Goal: Information Seeking & Learning: Learn about a topic

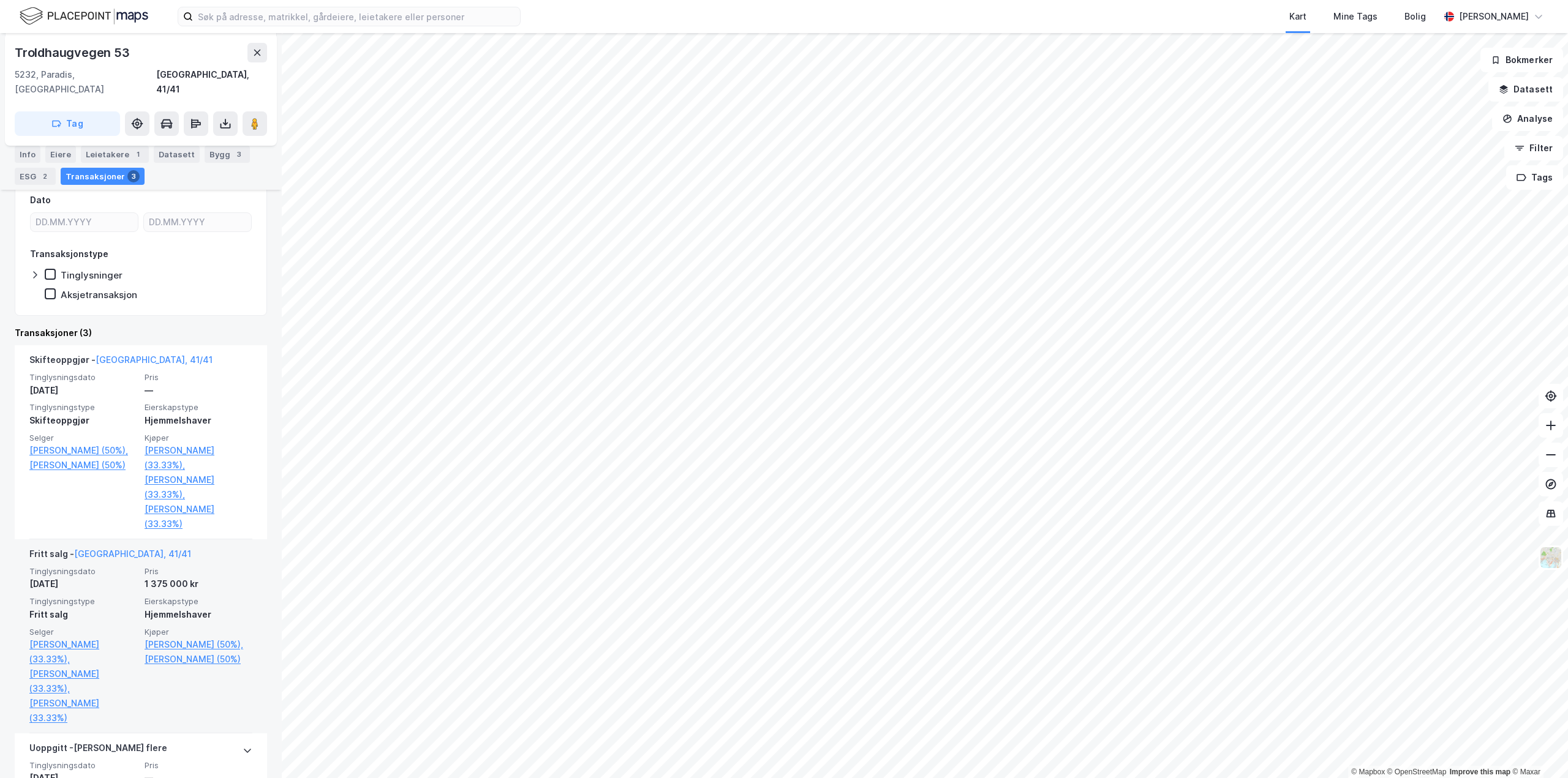
scroll to position [274, 0]
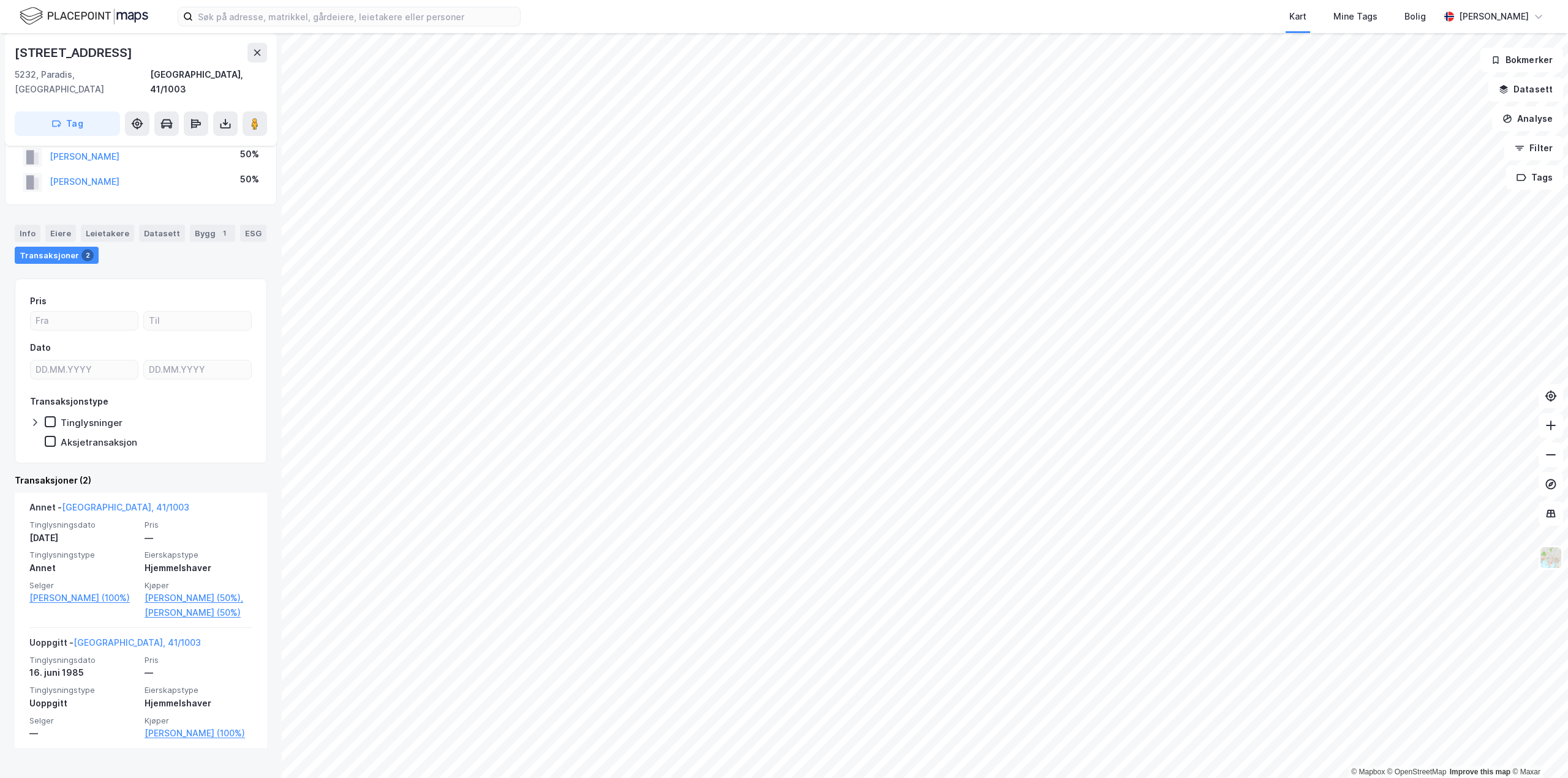
scroll to position [50, 0]
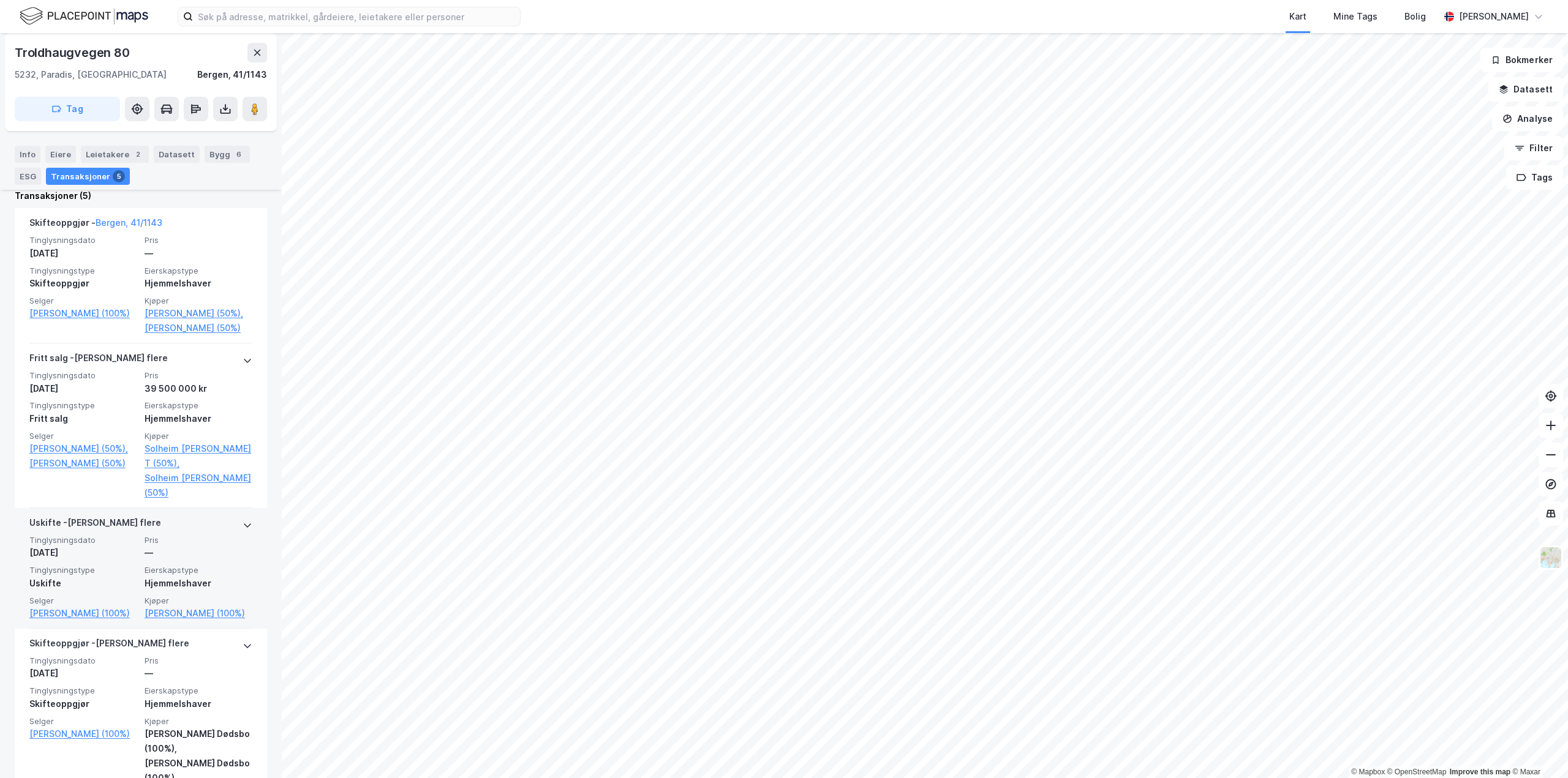
scroll to position [428, 0]
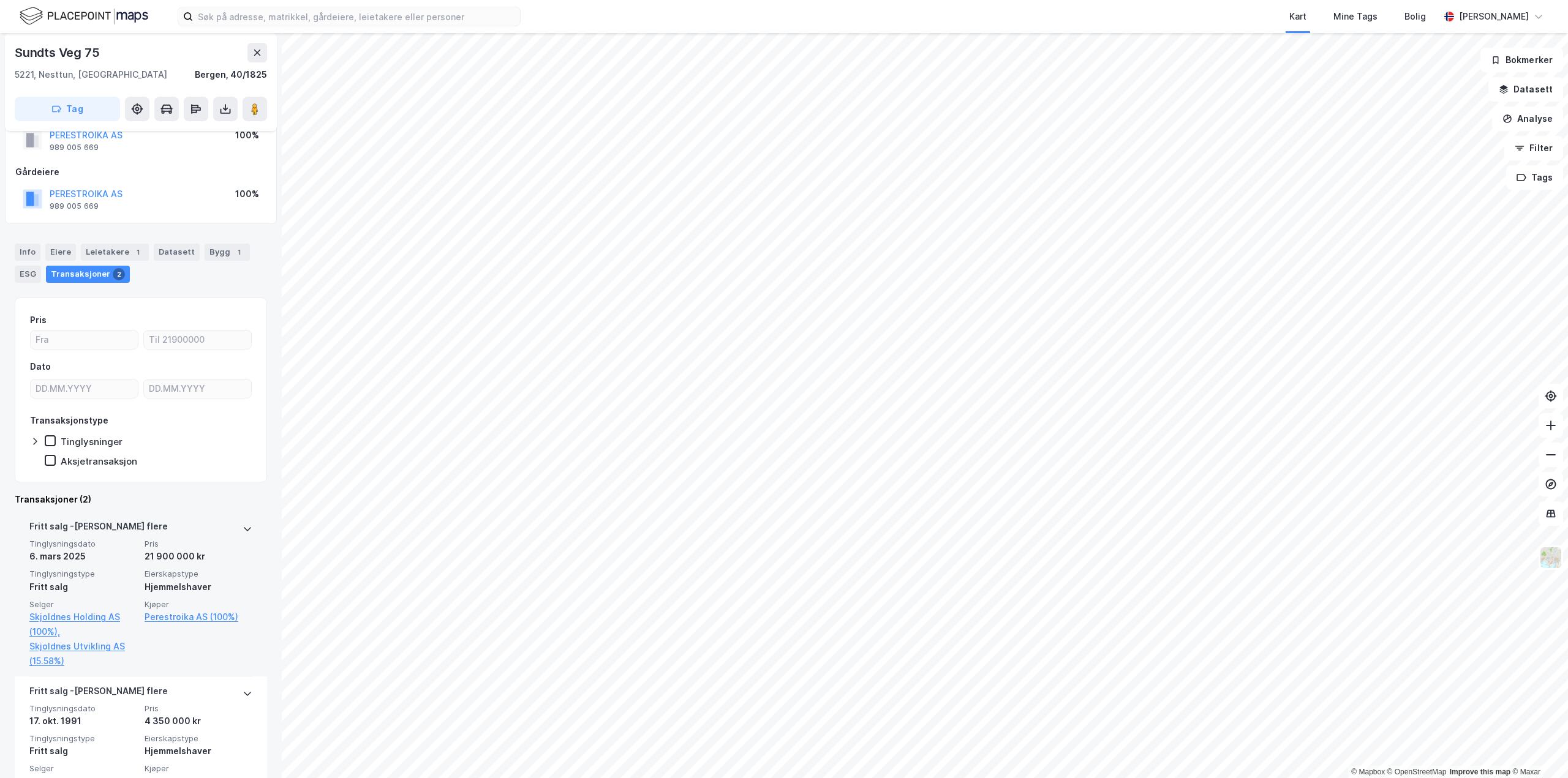
scroll to position [88, 0]
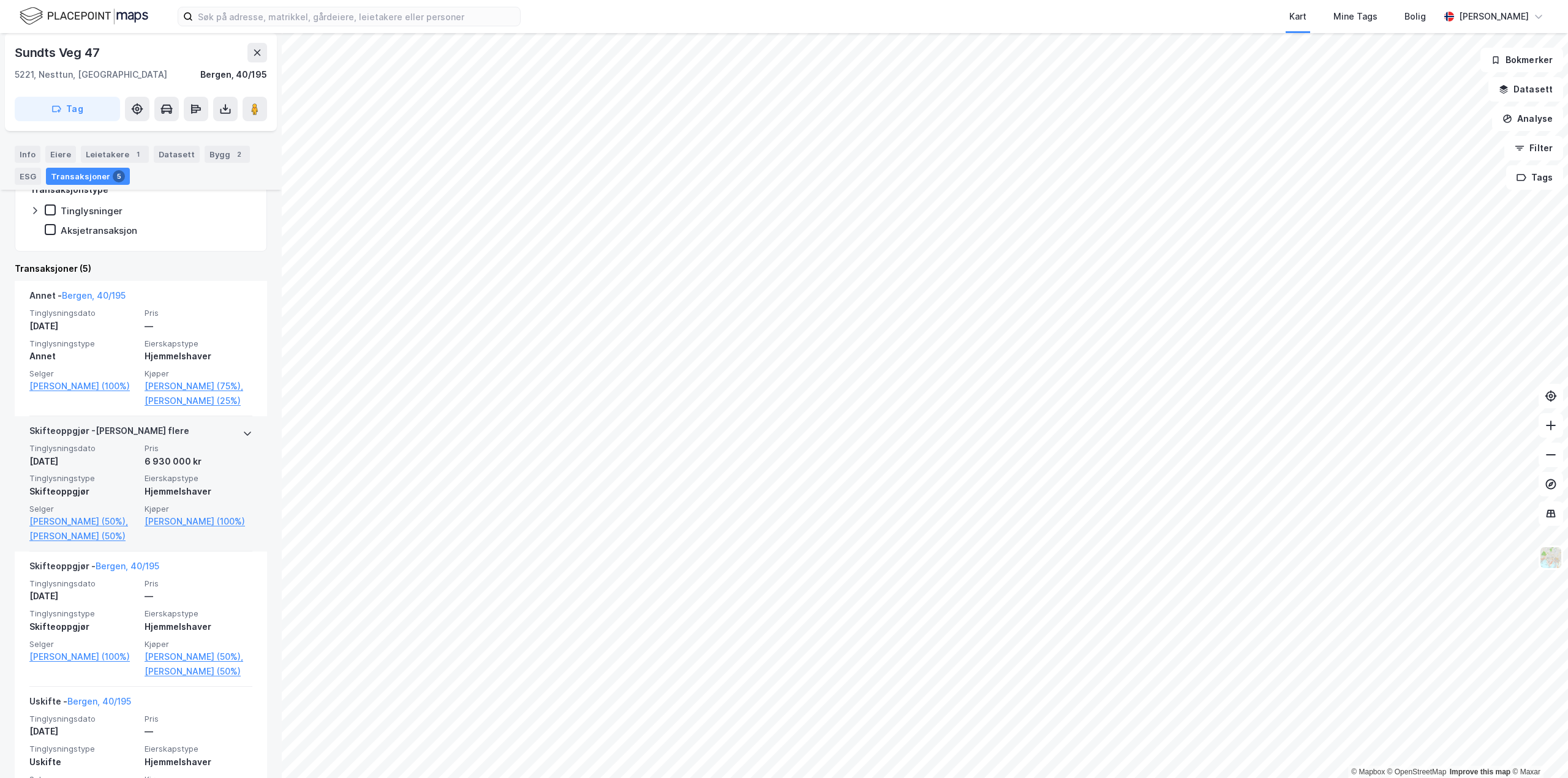
scroll to position [306, 0]
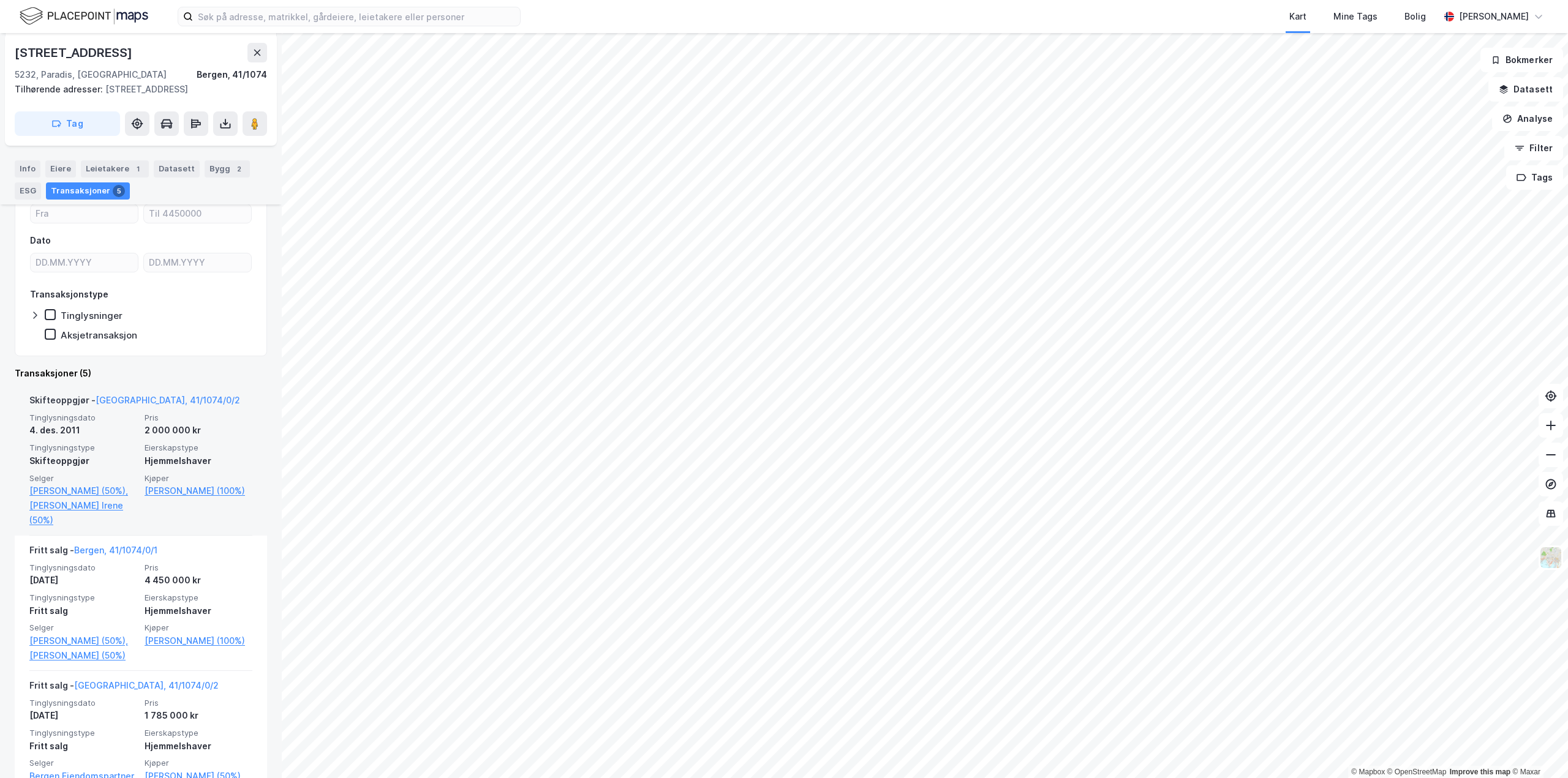
scroll to position [183, 0]
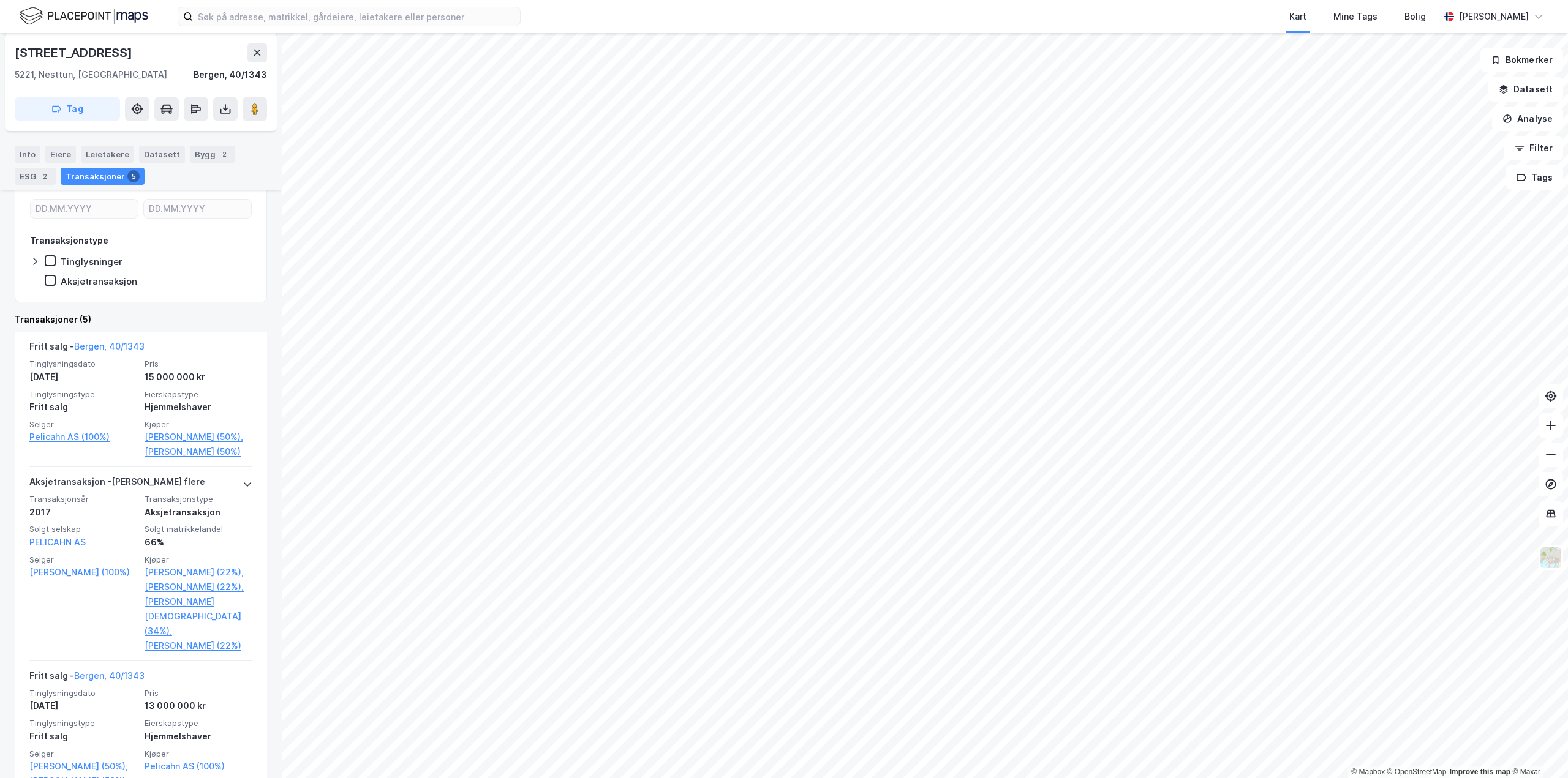
scroll to position [183, 0]
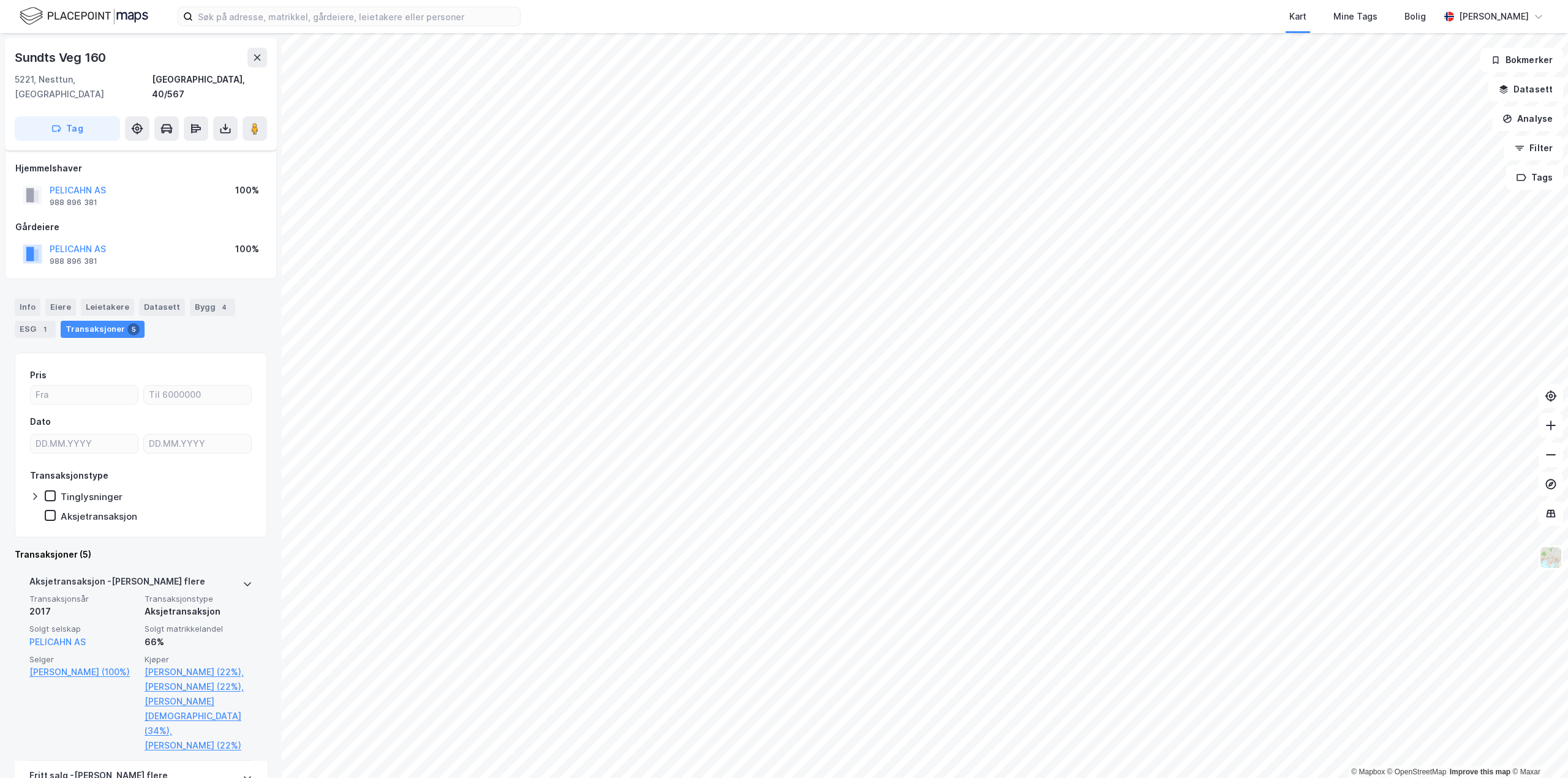
scroll to position [183, 0]
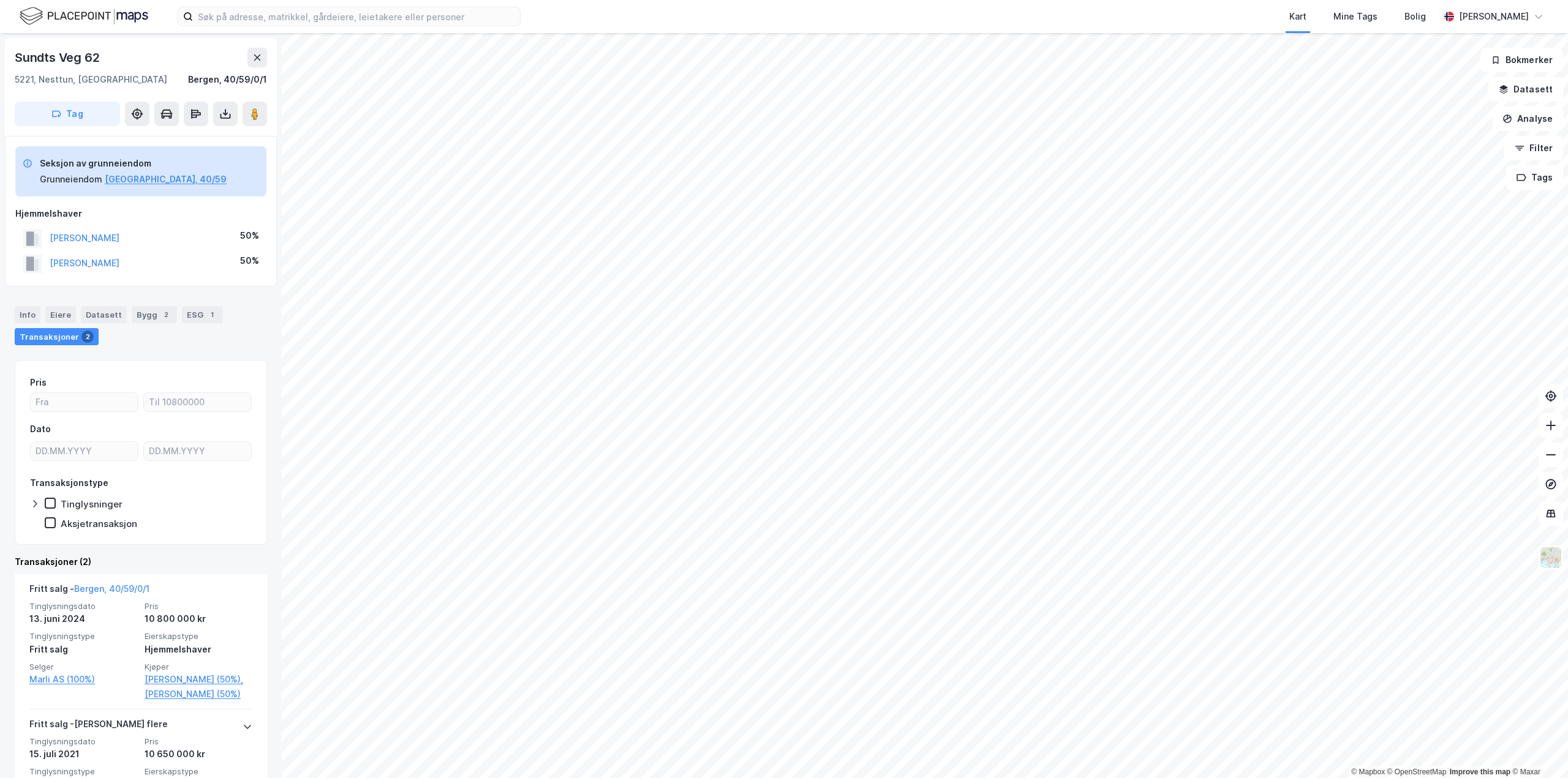
scroll to position [110, 0]
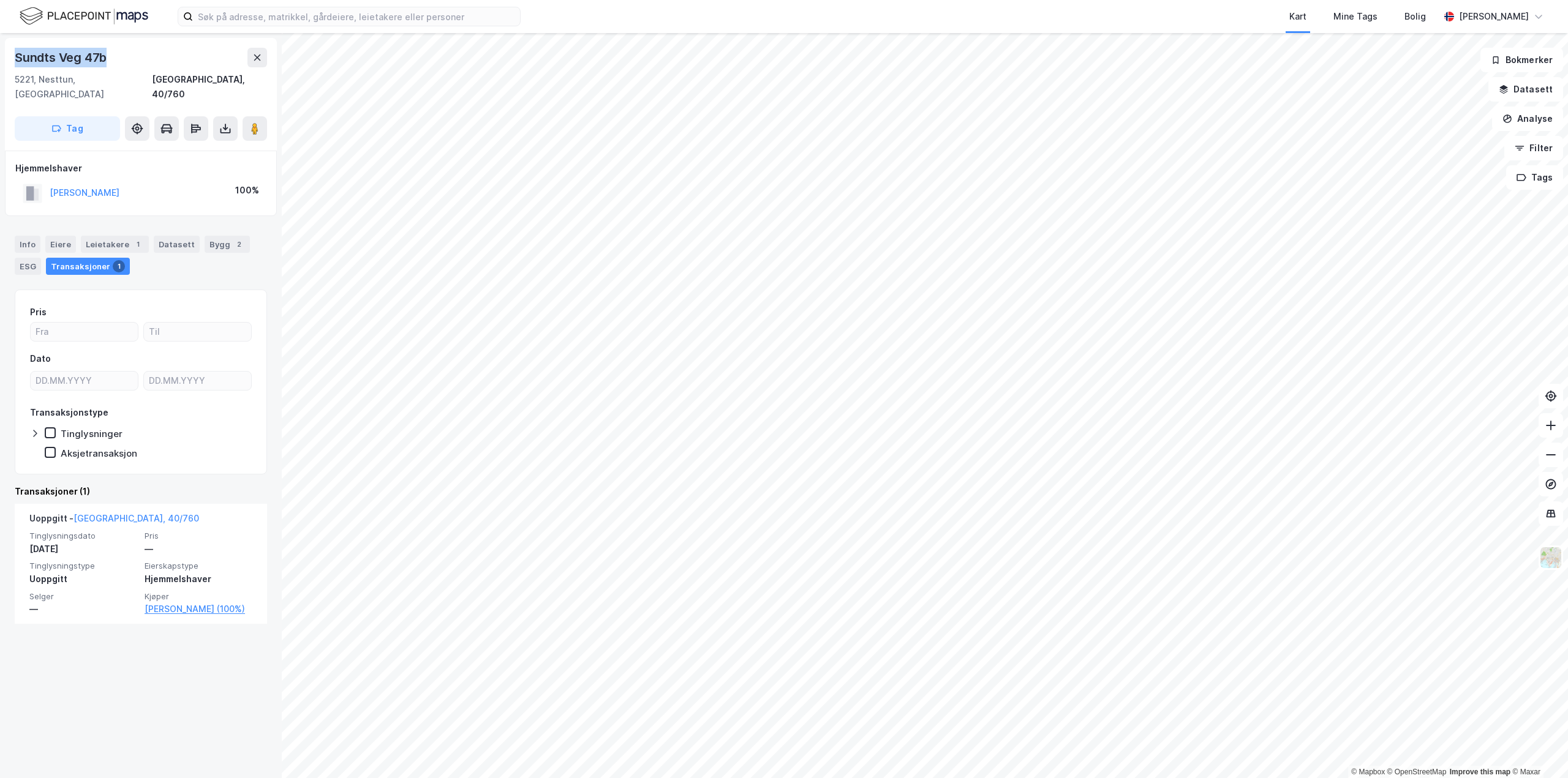
drag, startPoint x: 100, startPoint y: 57, endPoint x: 15, endPoint y: 57, distance: 85.0
click at [15, 57] on div "Sundts Veg 47b" at bounding box center [62, 57] width 94 height 20
copy div "Sundts Veg 47b"
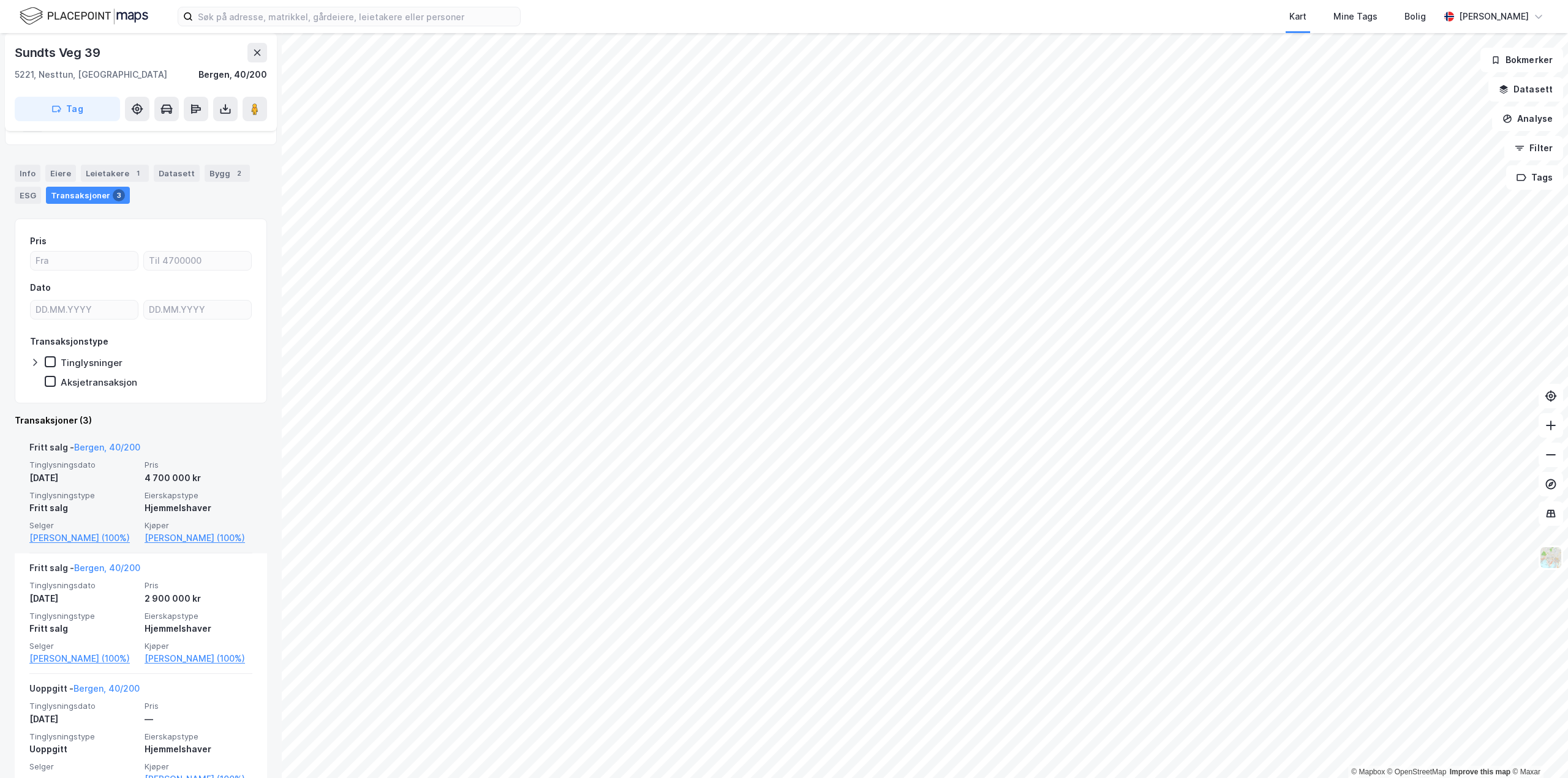
scroll to position [61, 0]
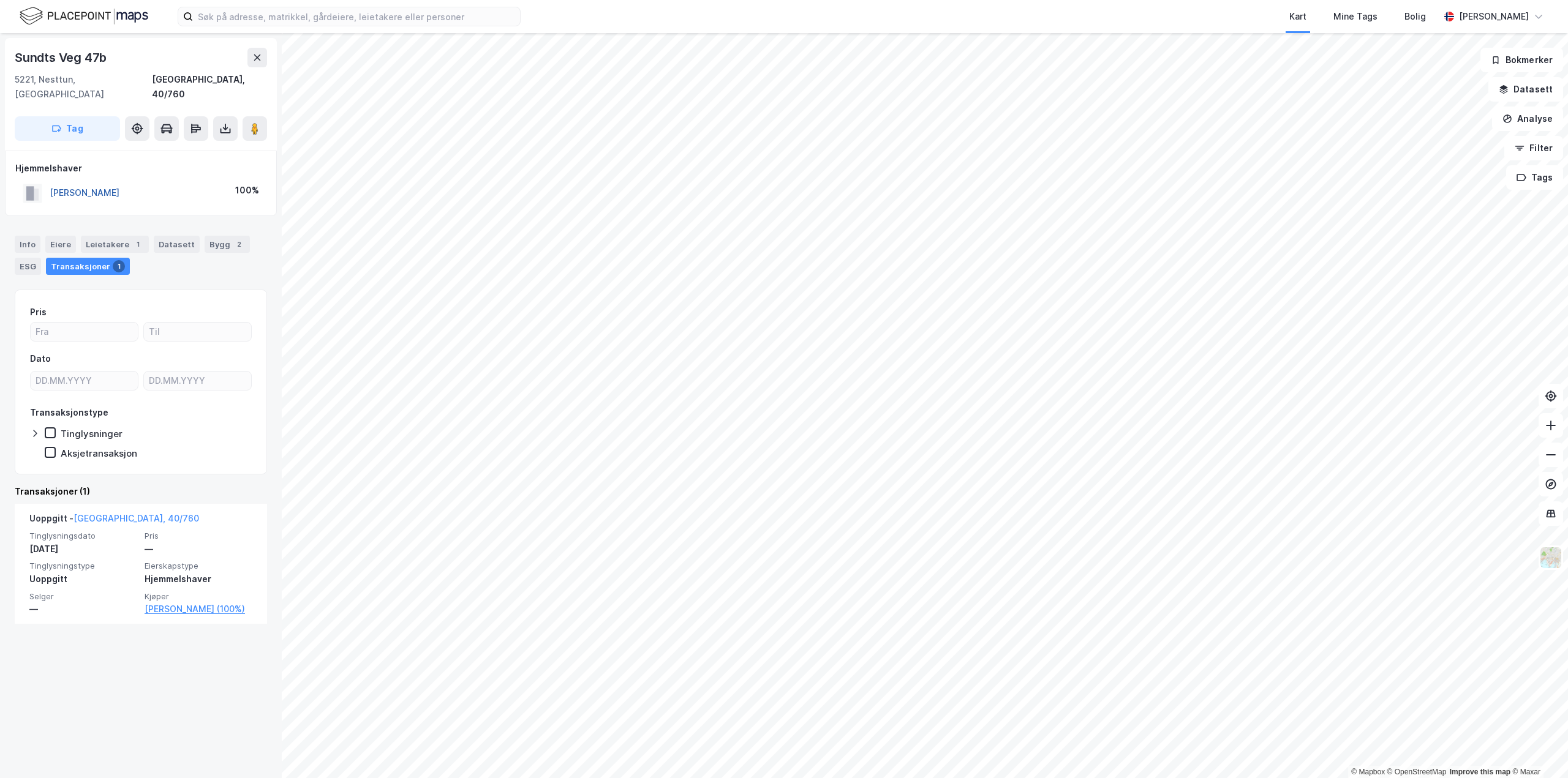
click at [0, 0] on button "[PERSON_NAME]" at bounding box center [0, 0] width 0 height 0
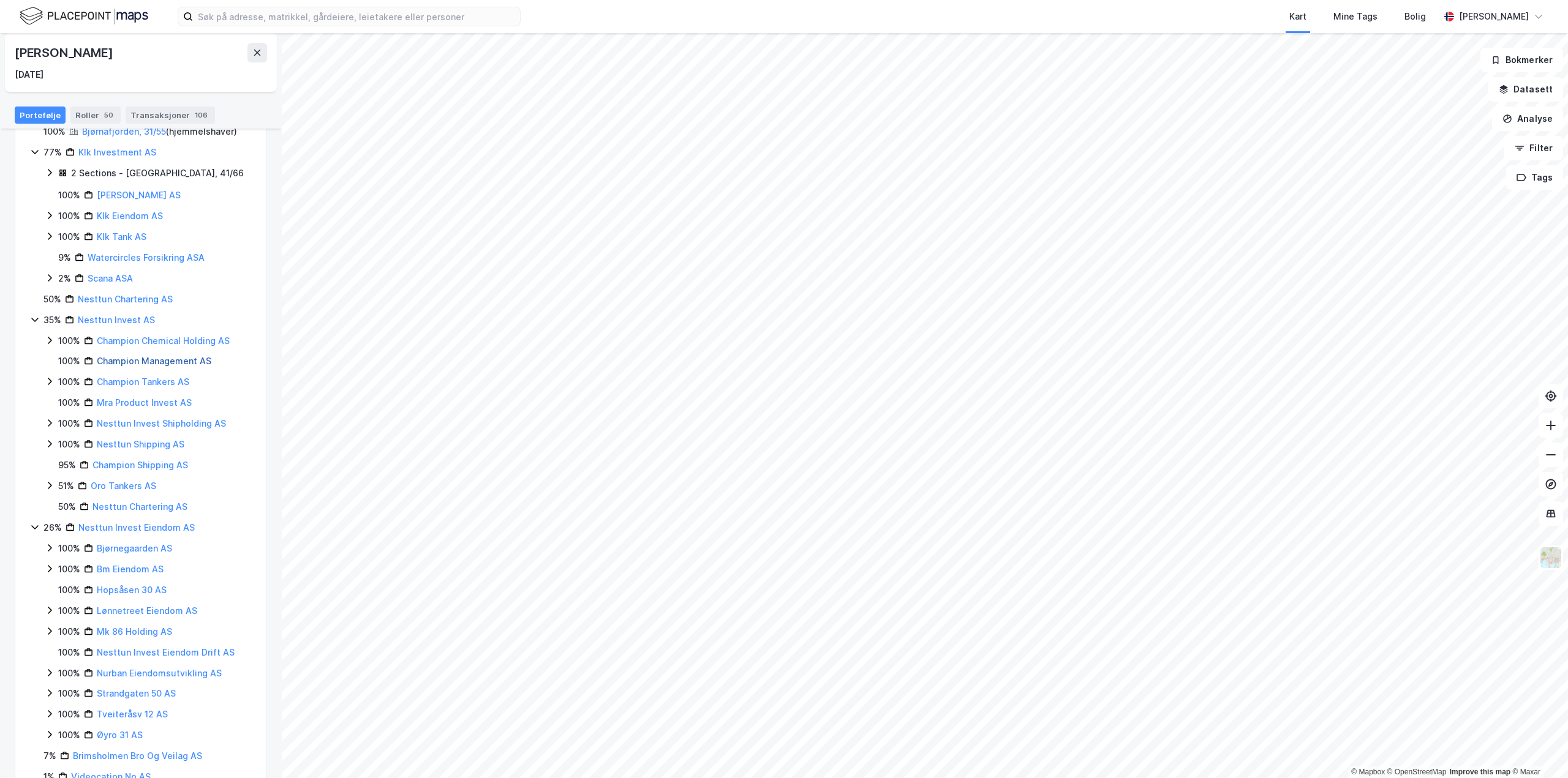
scroll to position [389, 0]
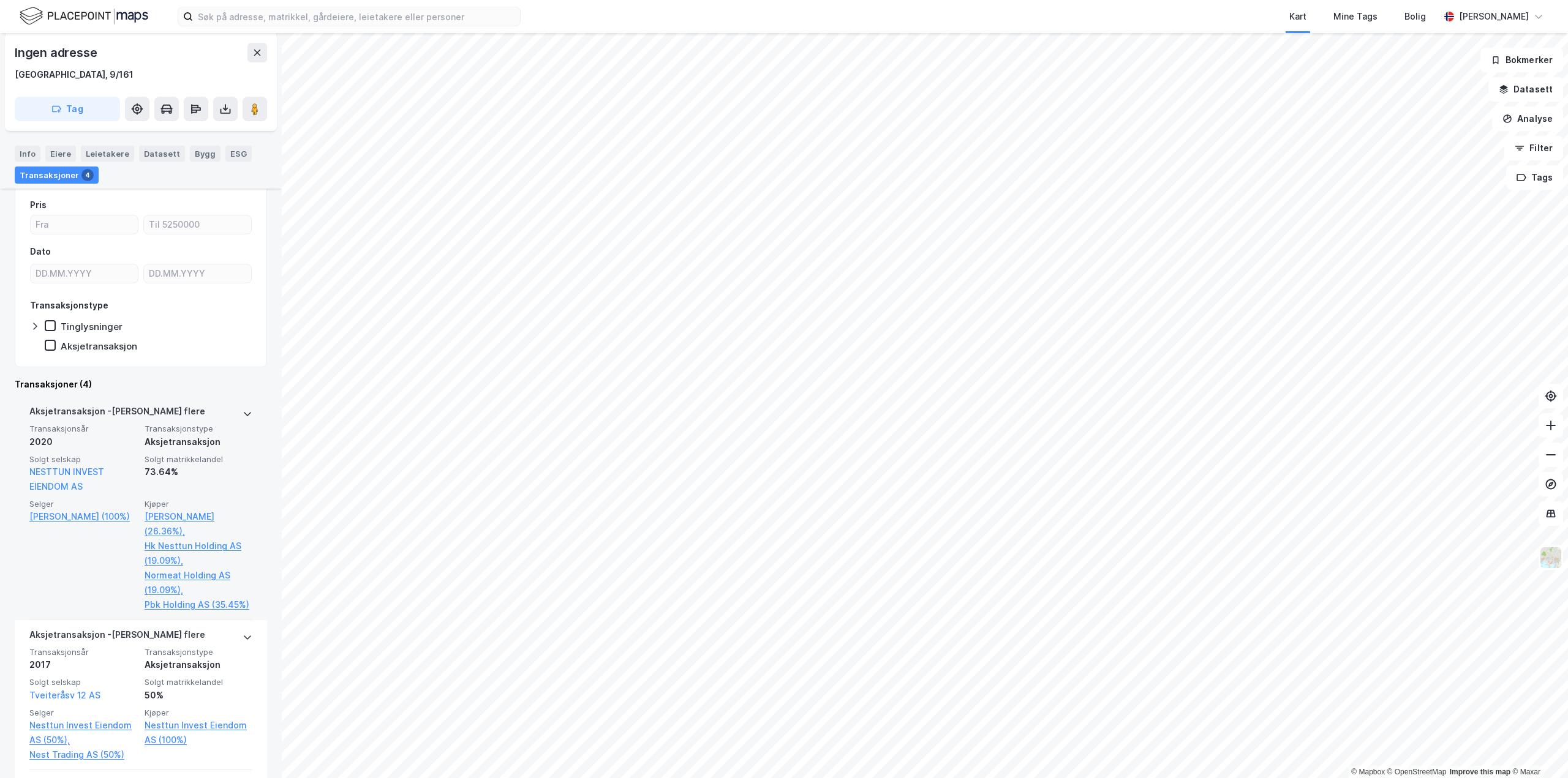
scroll to position [183, 0]
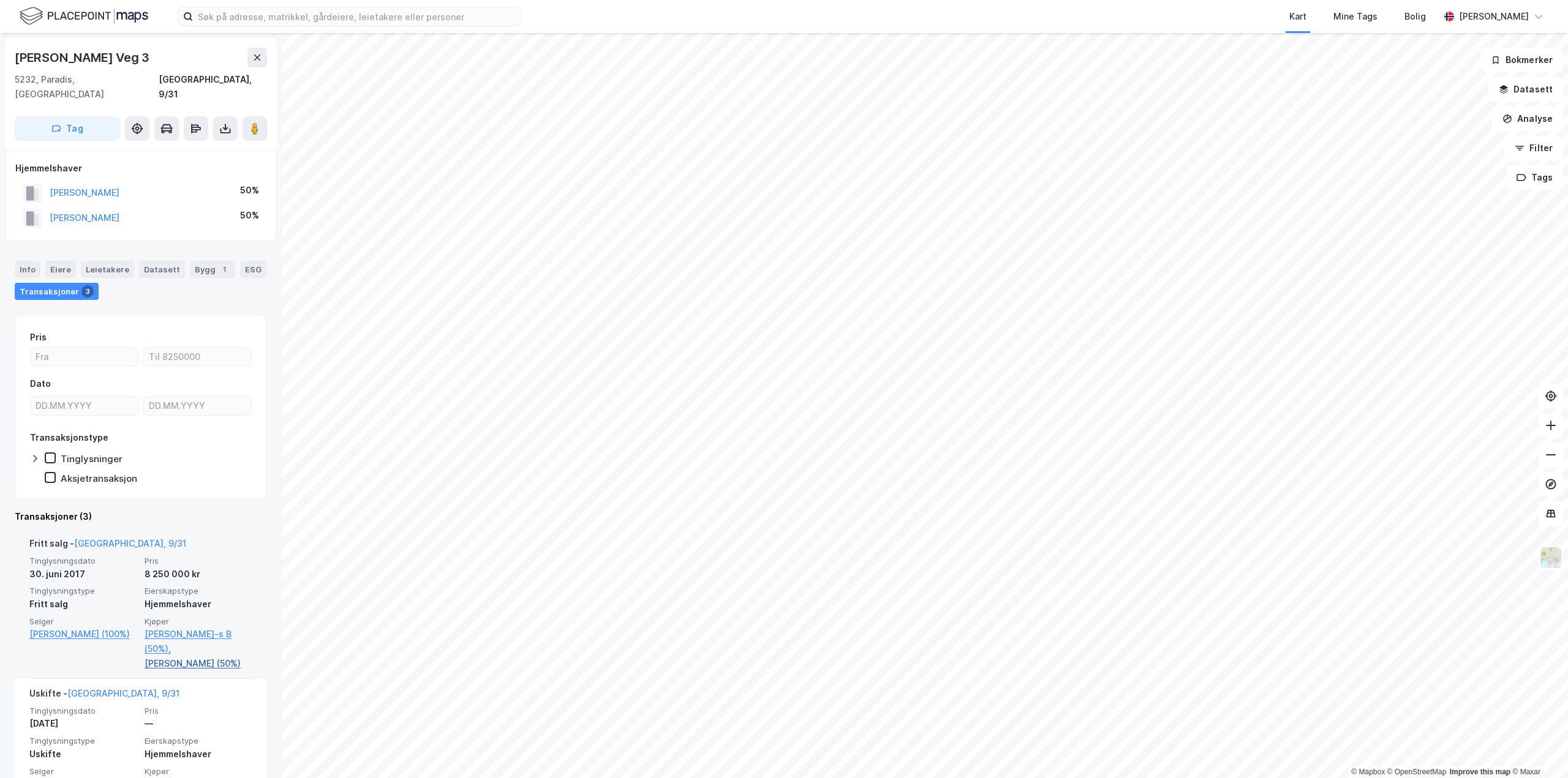
click at [203, 657] on link "[PERSON_NAME] (50%)" at bounding box center [199, 664] width 108 height 15
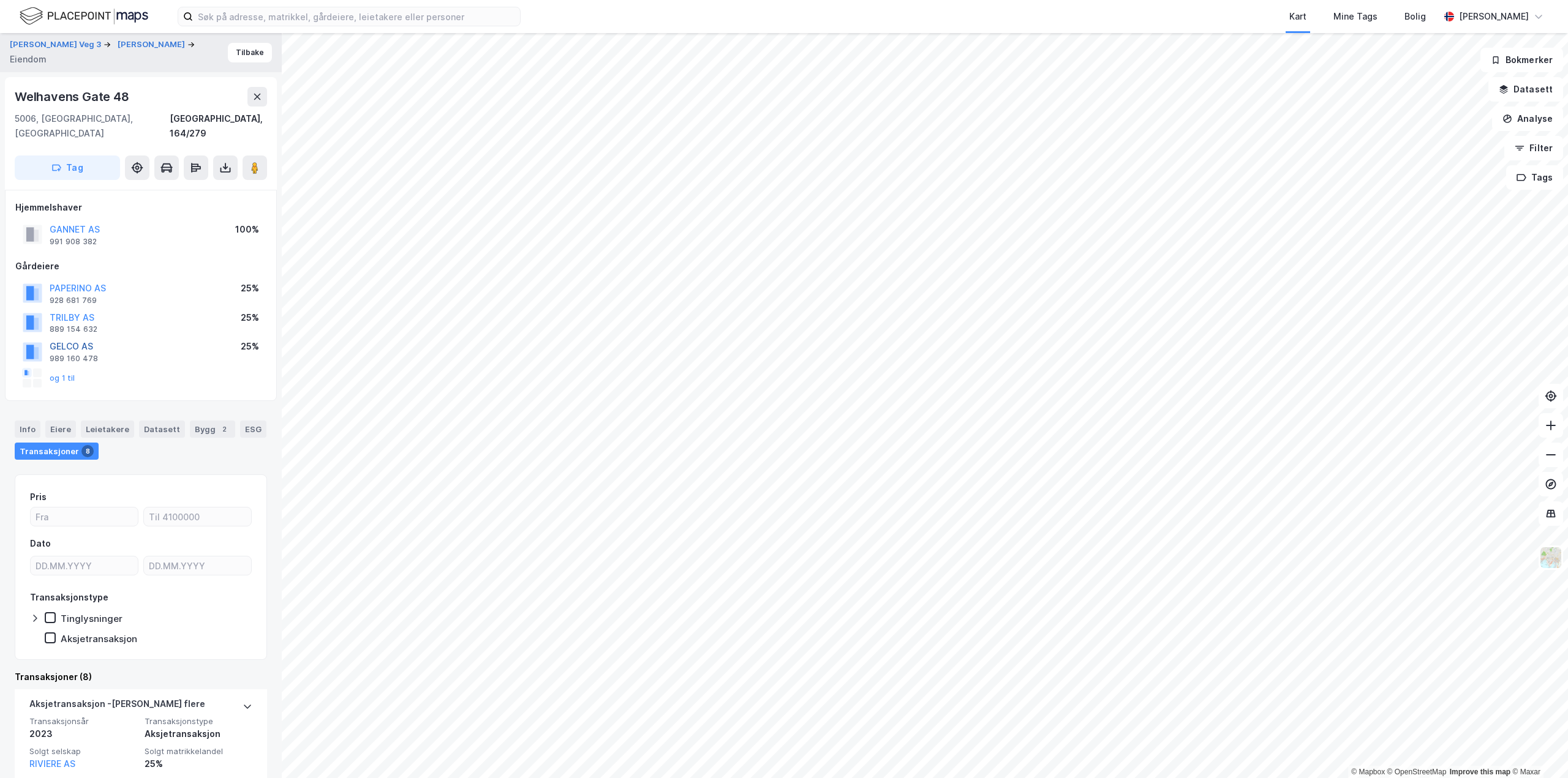
click at [0, 0] on button "GELCO AS" at bounding box center [0, 0] width 0 height 0
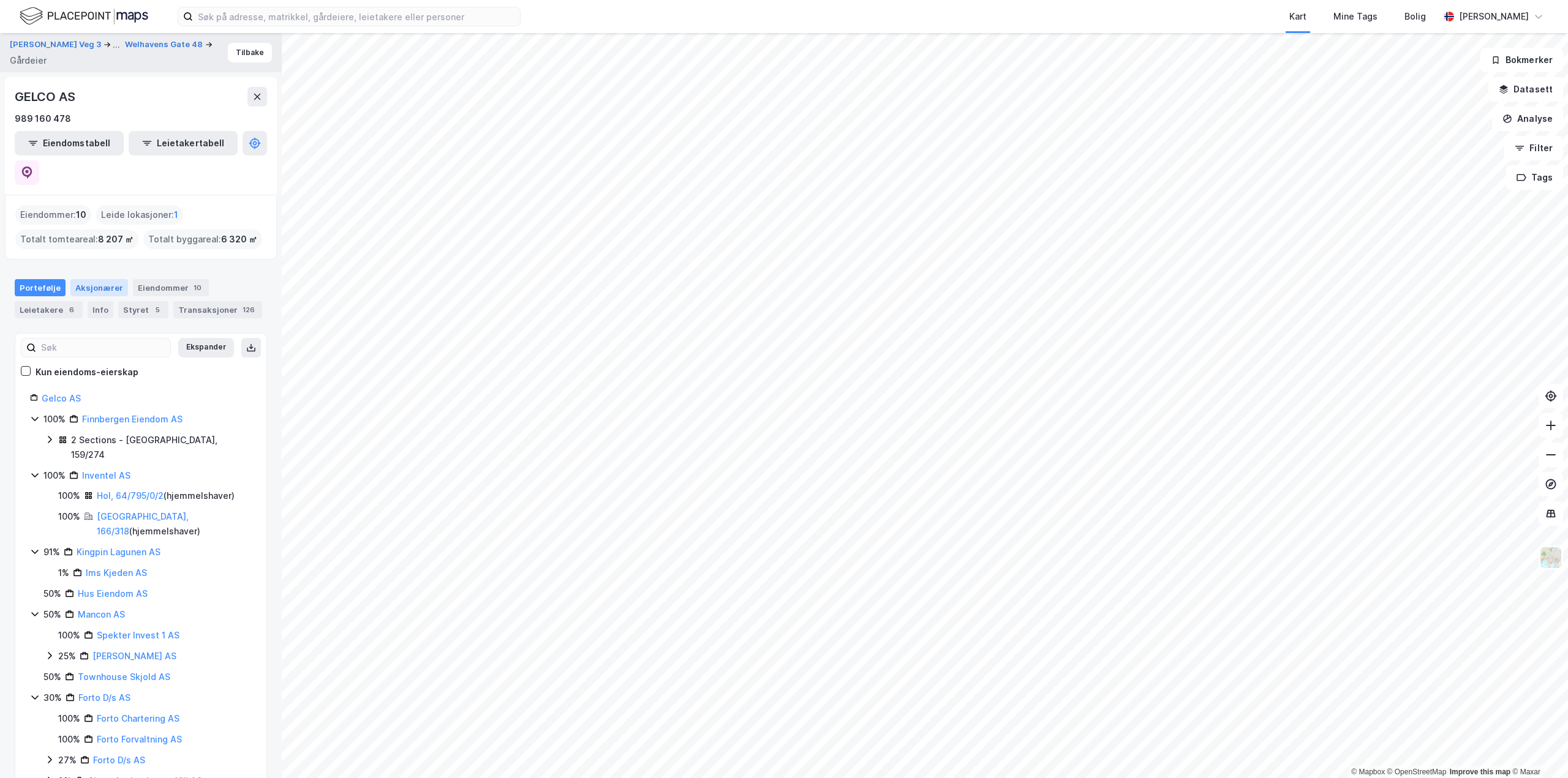
click at [109, 279] on div "Aksjonærer" at bounding box center [99, 288] width 57 height 17
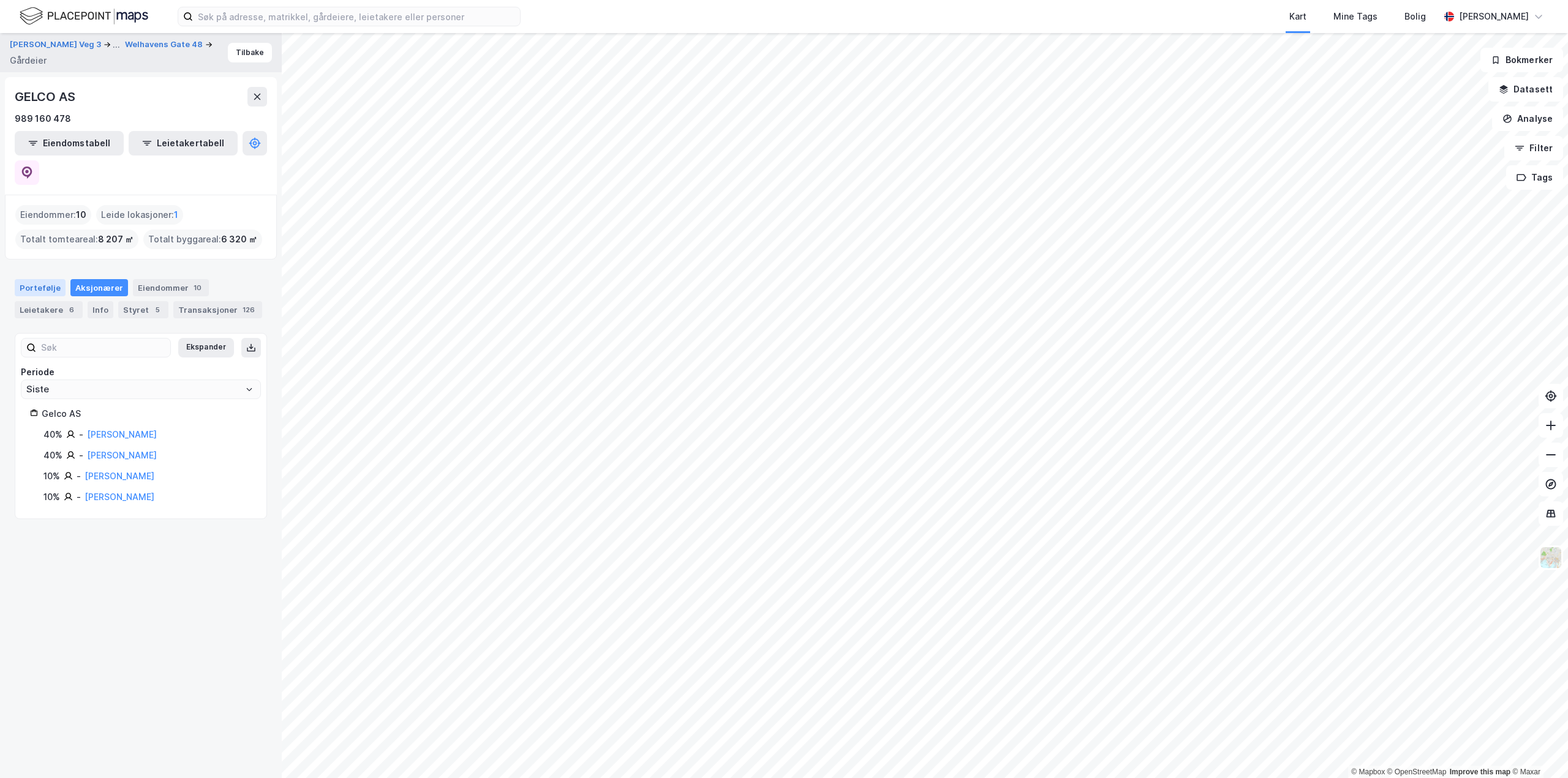
click at [34, 279] on div "Portefølje" at bounding box center [40, 288] width 51 height 17
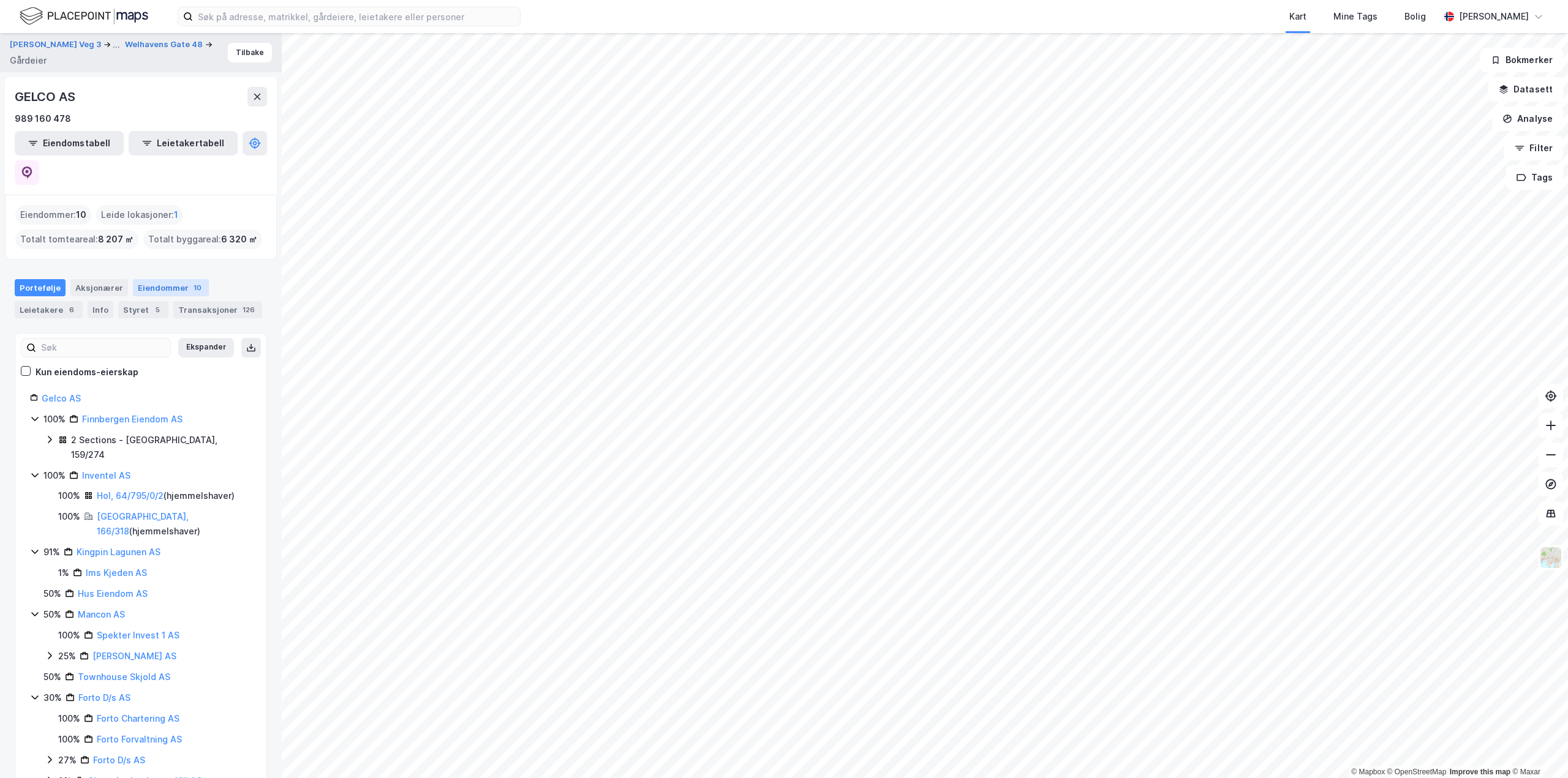
click at [168, 279] on div "Eiendommer 10" at bounding box center [170, 288] width 76 height 17
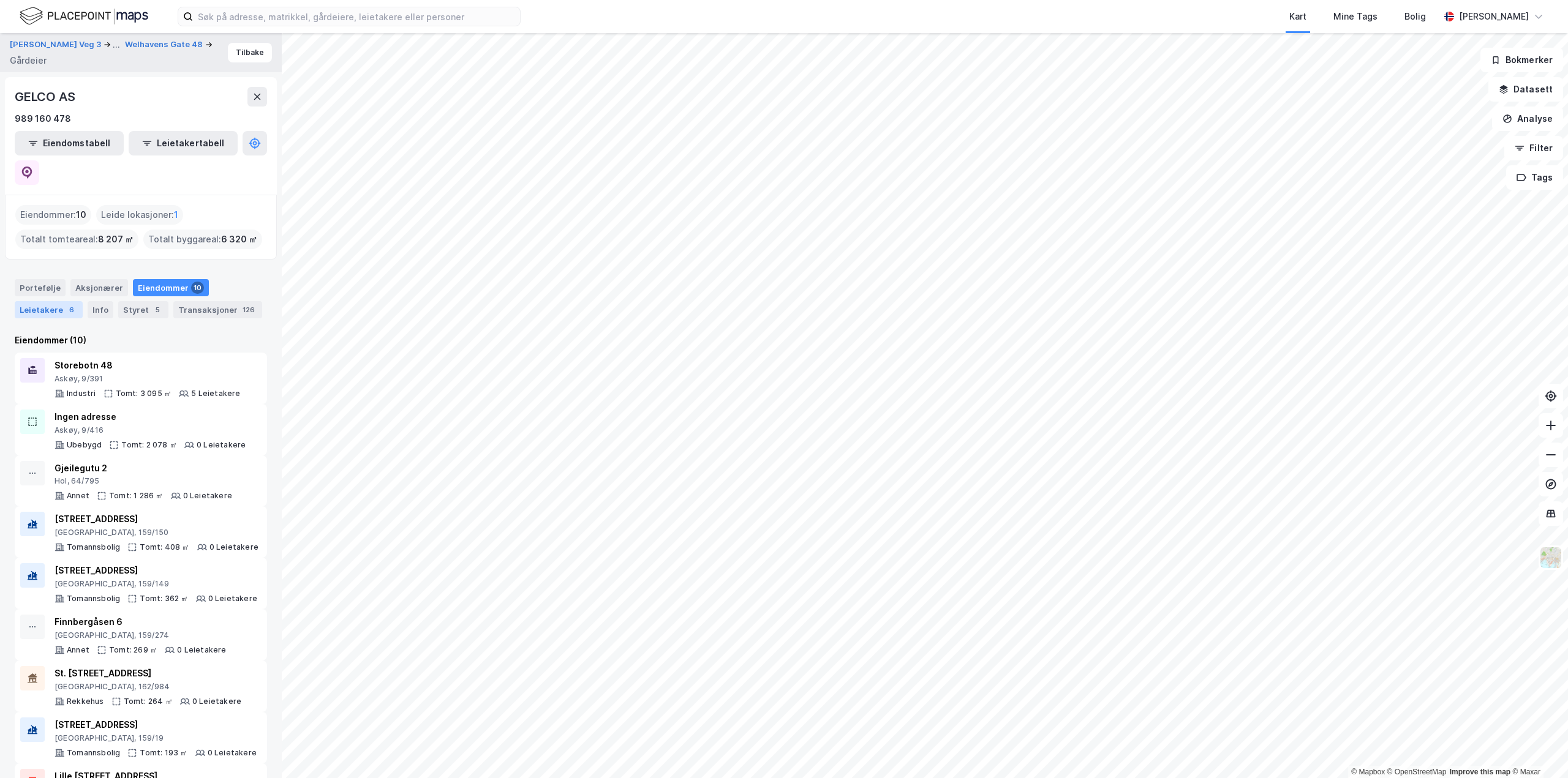
click at [58, 301] on div "Leietakere 6" at bounding box center [49, 310] width 68 height 17
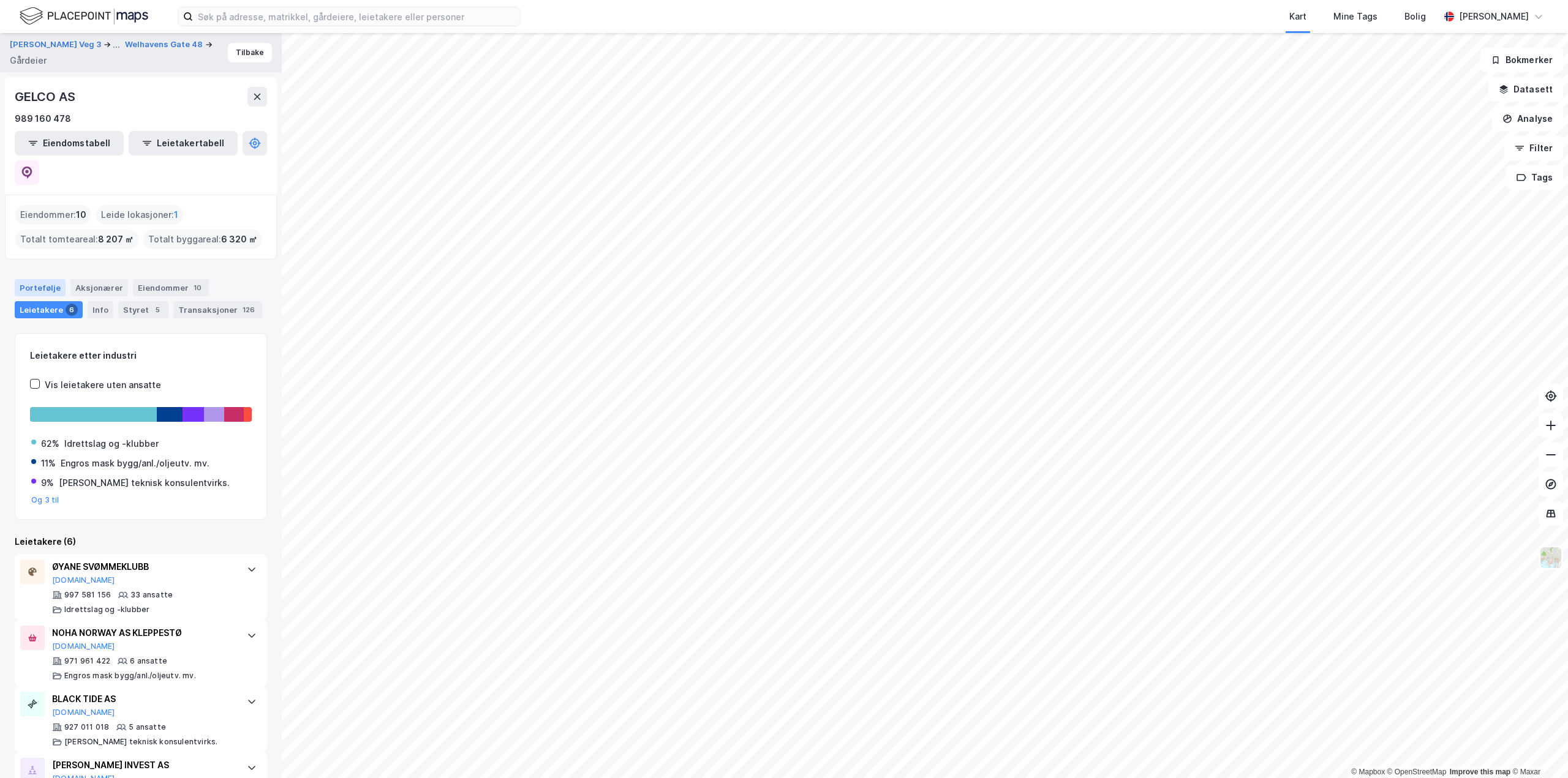
click at [54, 279] on div "Portefølje" at bounding box center [40, 288] width 51 height 17
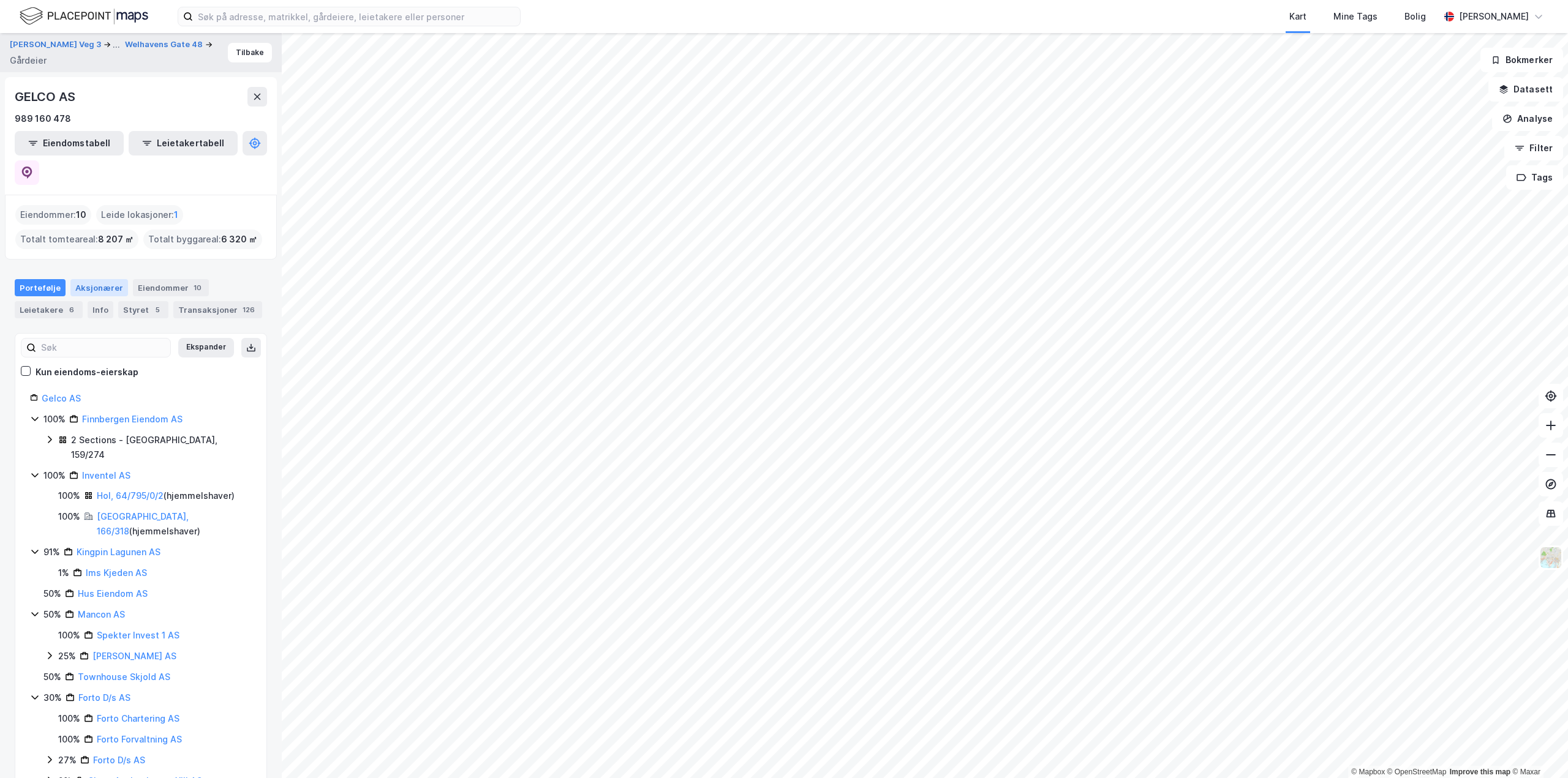
click at [102, 279] on div "Aksjonærer" at bounding box center [99, 288] width 57 height 17
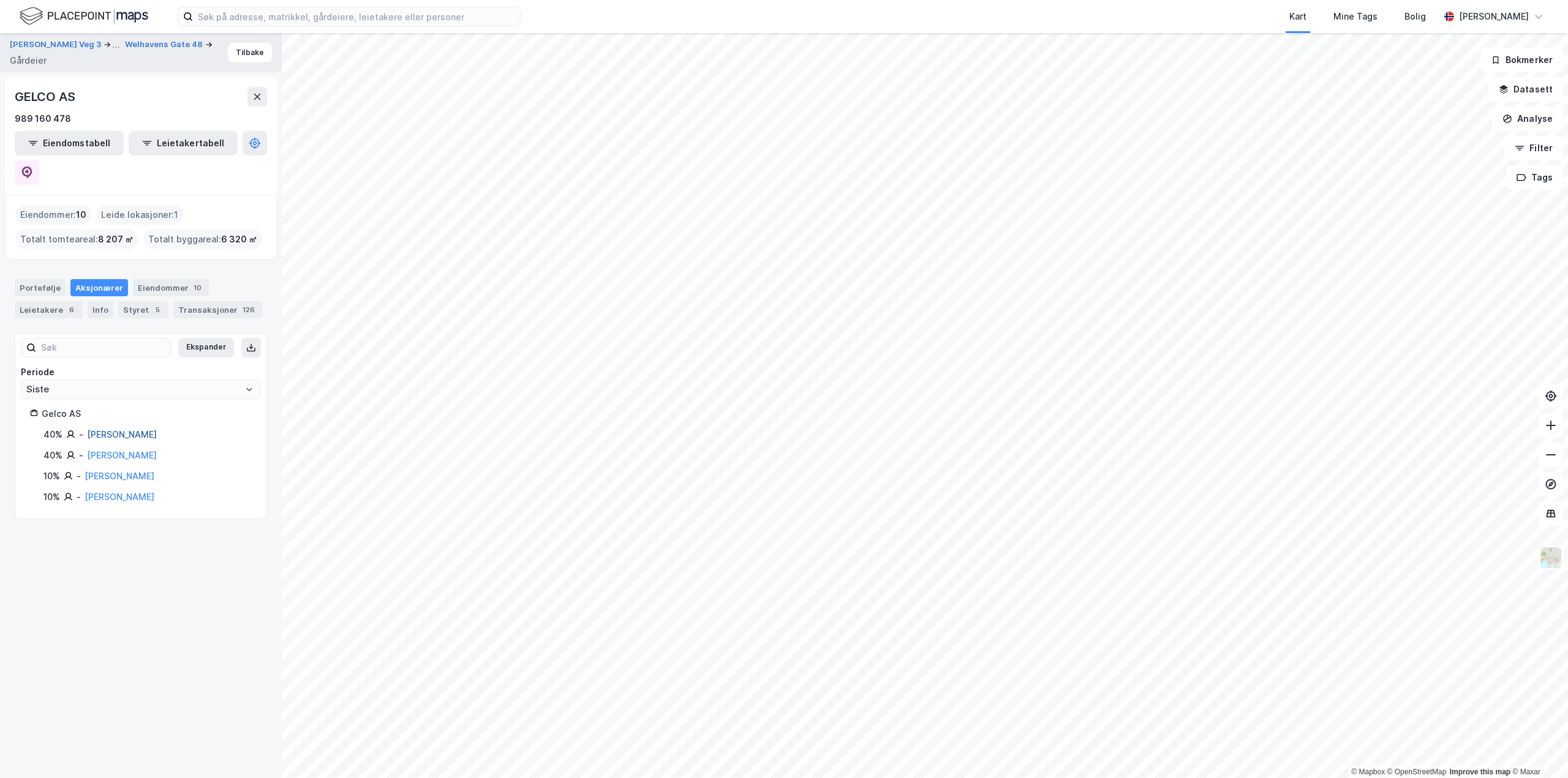
click at [123, 429] on link "[PERSON_NAME]" at bounding box center [121, 434] width 70 height 10
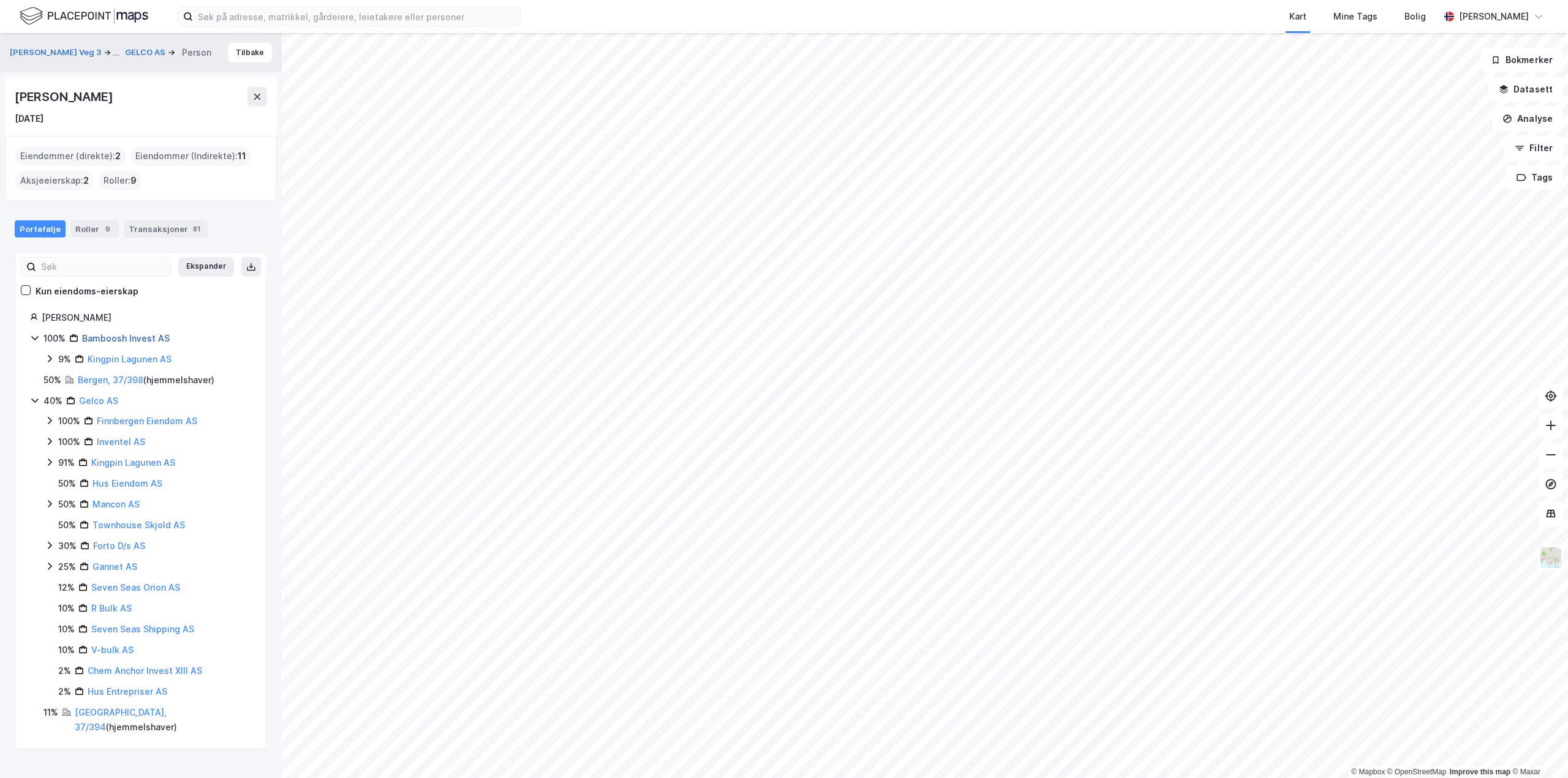
click at [127, 341] on link "Bamboosh Invest AS" at bounding box center [125, 338] width 88 height 10
